Goal: Check status: Check status

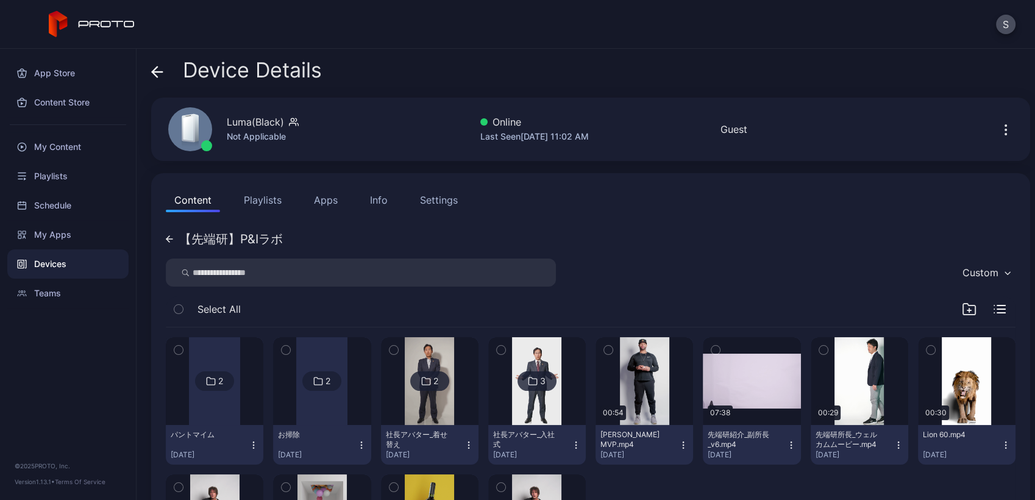
click at [94, 260] on div "Devices" at bounding box center [67, 263] width 121 height 29
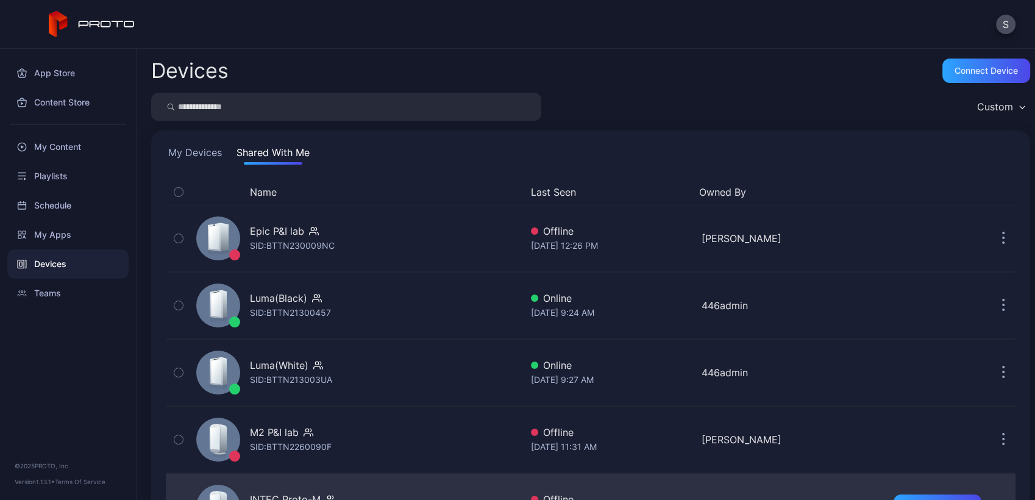
scroll to position [2, 0]
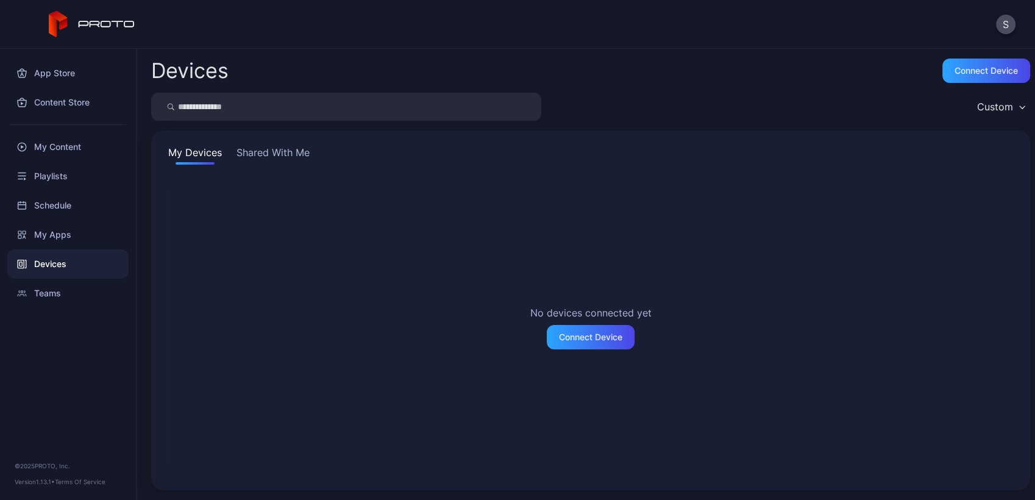
click at [265, 145] on button "Shared With Me" at bounding box center [273, 155] width 78 height 20
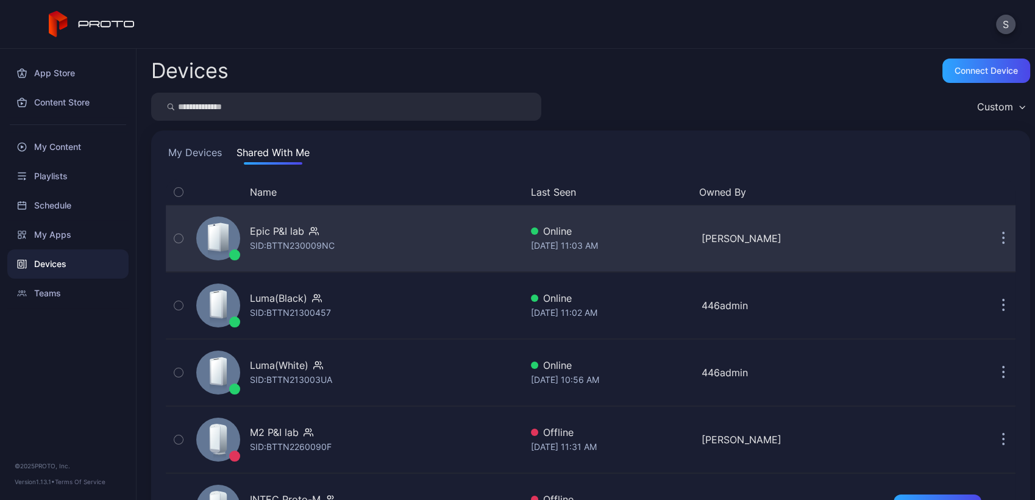
click at [375, 250] on div "Epic P&I lab SID: BTTN230009NC" at bounding box center [356, 238] width 330 height 61
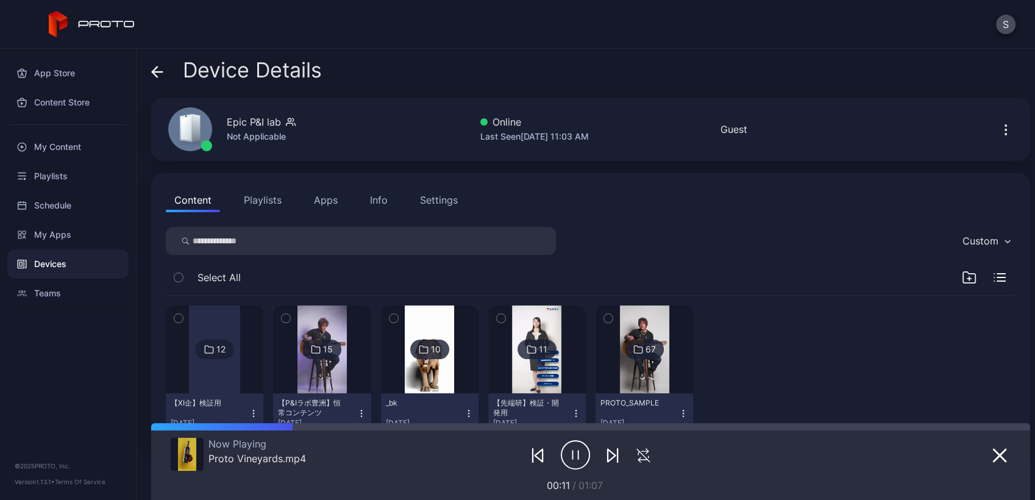
click at [311, 374] on img at bounding box center [321, 349] width 49 height 88
